Goal: Task Accomplishment & Management: Use online tool/utility

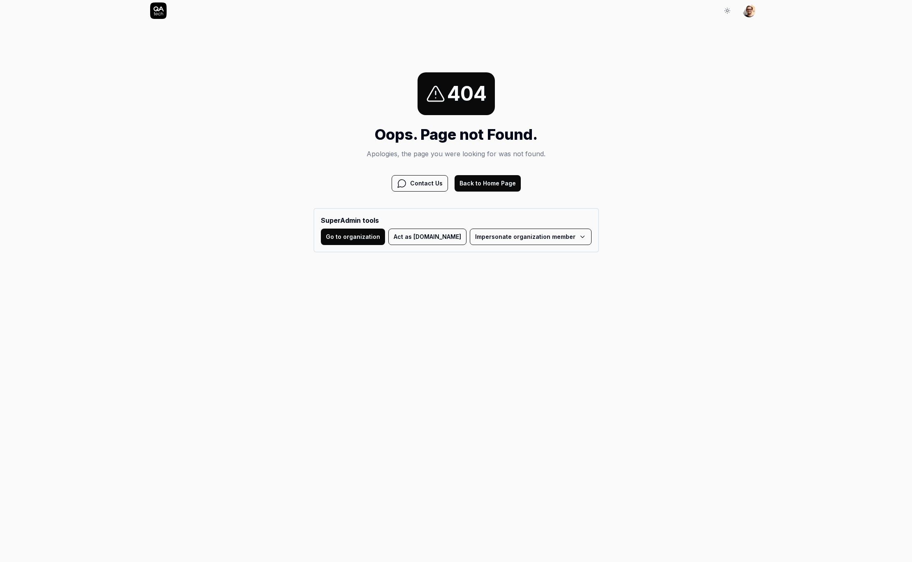
click at [480, 182] on button "Back to Home Page" at bounding box center [488, 183] width 66 height 16
click at [413, 242] on button "Act as [DOMAIN_NAME]" at bounding box center [427, 237] width 78 height 16
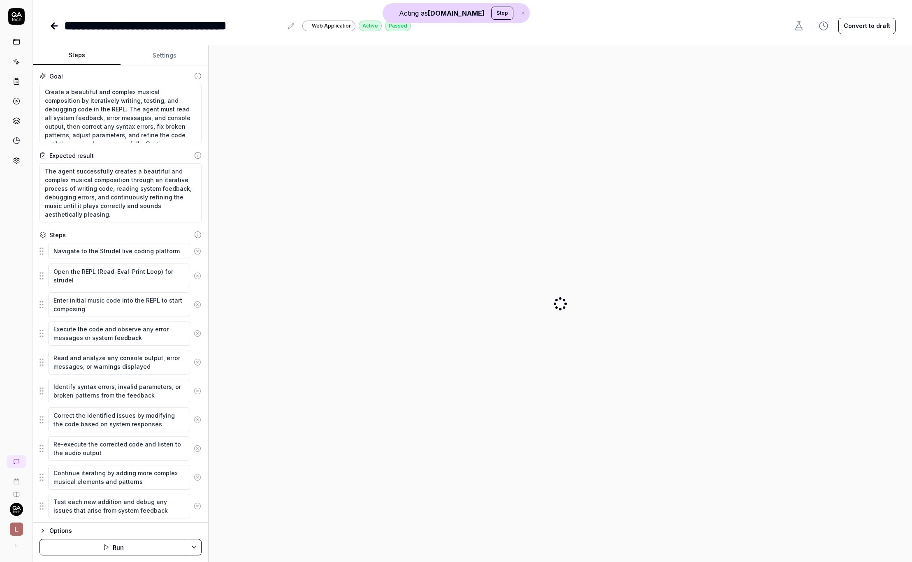
type textarea "*"
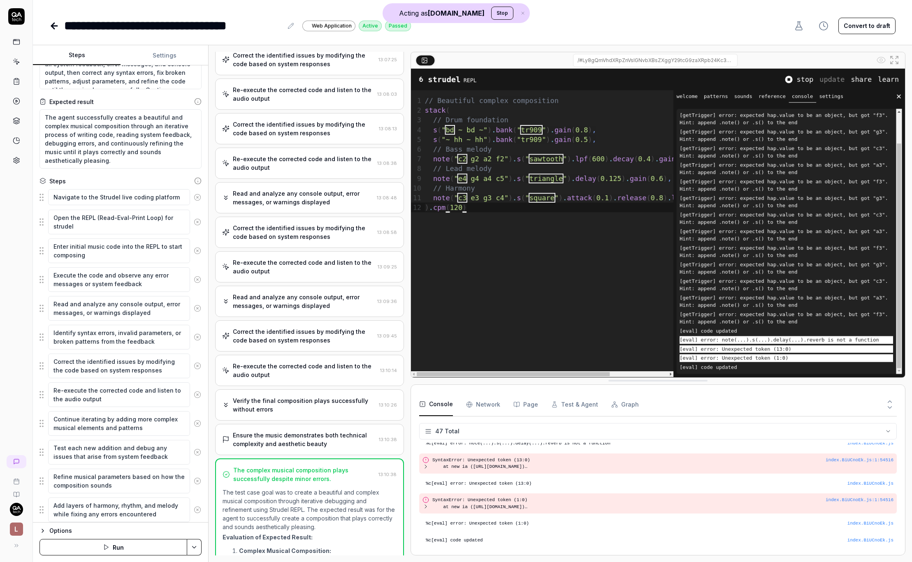
scroll to position [689, 0]
